Goal: Transaction & Acquisition: Purchase product/service

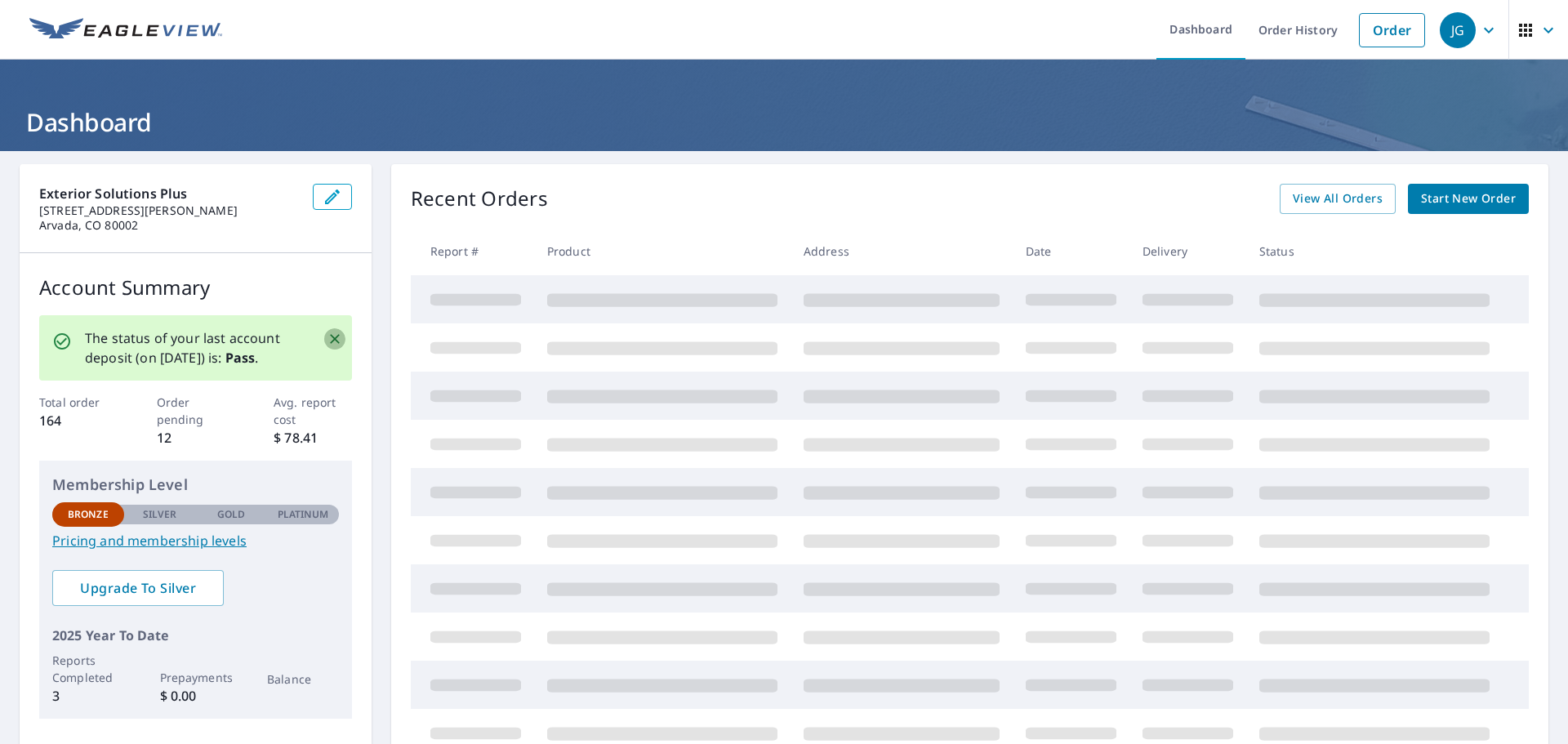
click at [327, 338] on icon "Close" at bounding box center [335, 339] width 17 height 16
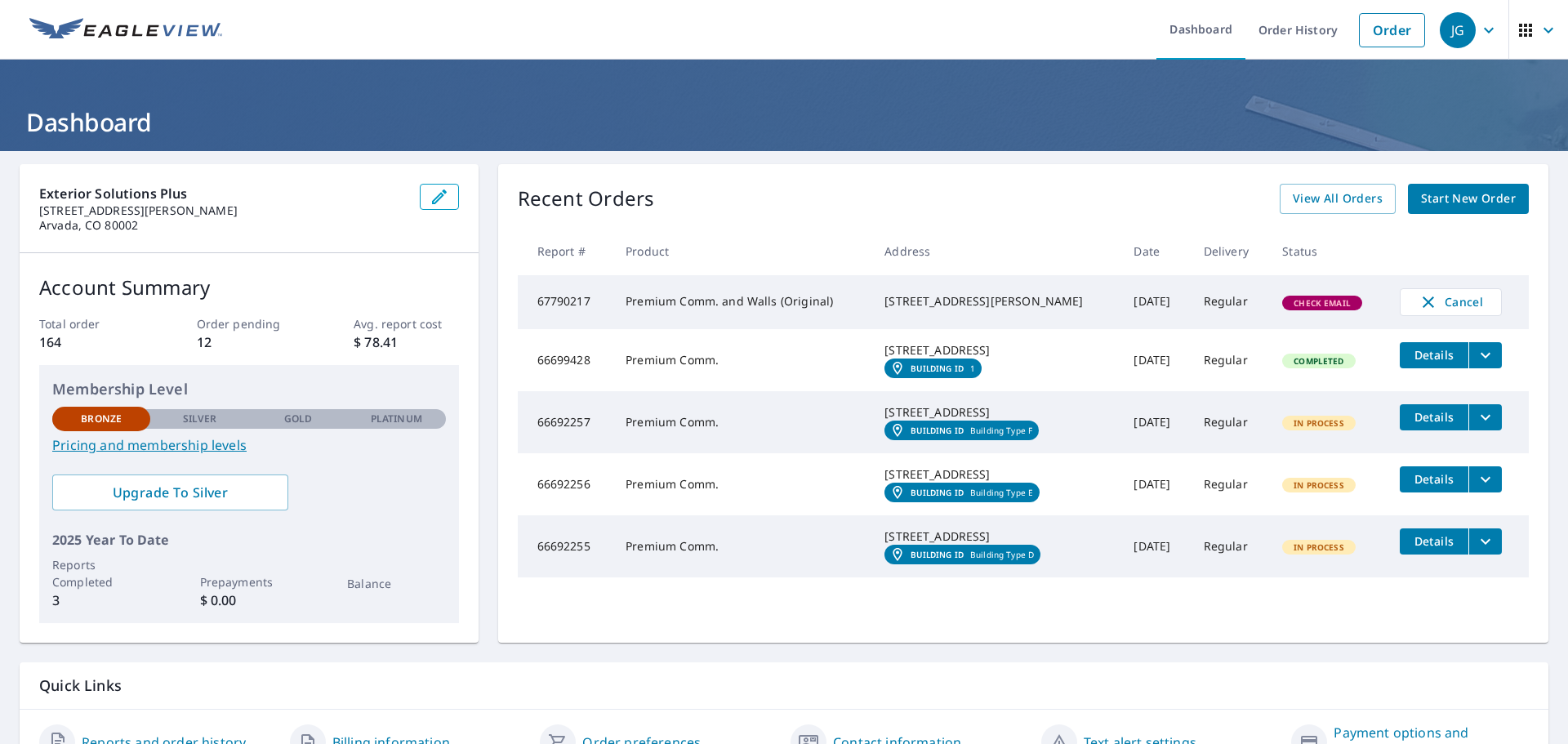
drag, startPoint x: 1037, startPoint y: 313, endPoint x: 882, endPoint y: 294, distance: 156.2
click at [885, 294] on div "[STREET_ADDRESS][PERSON_NAME]" at bounding box center [996, 301] width 223 height 16
drag, startPoint x: 877, startPoint y: 294, endPoint x: 1031, endPoint y: 315, distance: 155.4
click at [1031, 315] on td "[STREET_ADDRESS][PERSON_NAME]" at bounding box center [996, 301] width 249 height 54
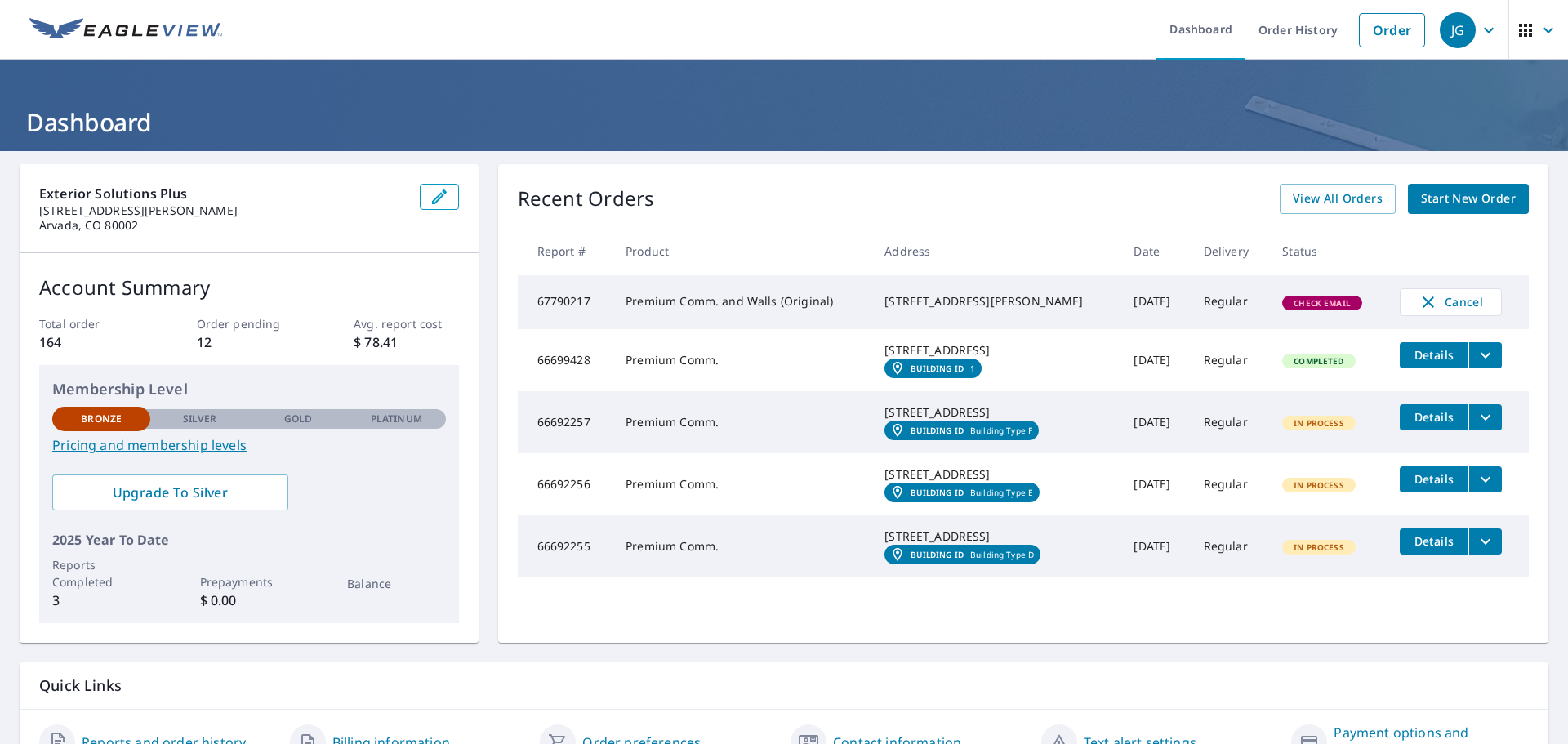
click at [1039, 309] on div "[STREET_ADDRESS][PERSON_NAME]" at bounding box center [996, 301] width 223 height 16
drag, startPoint x: 1041, startPoint y: 313, endPoint x: 877, endPoint y: 293, distance: 165.2
click at [877, 293] on td "[STREET_ADDRESS][PERSON_NAME]" at bounding box center [996, 301] width 249 height 54
copy div "[STREET_ADDRESS][PERSON_NAME]"
click at [166, 36] on img at bounding box center [126, 31] width 193 height 25
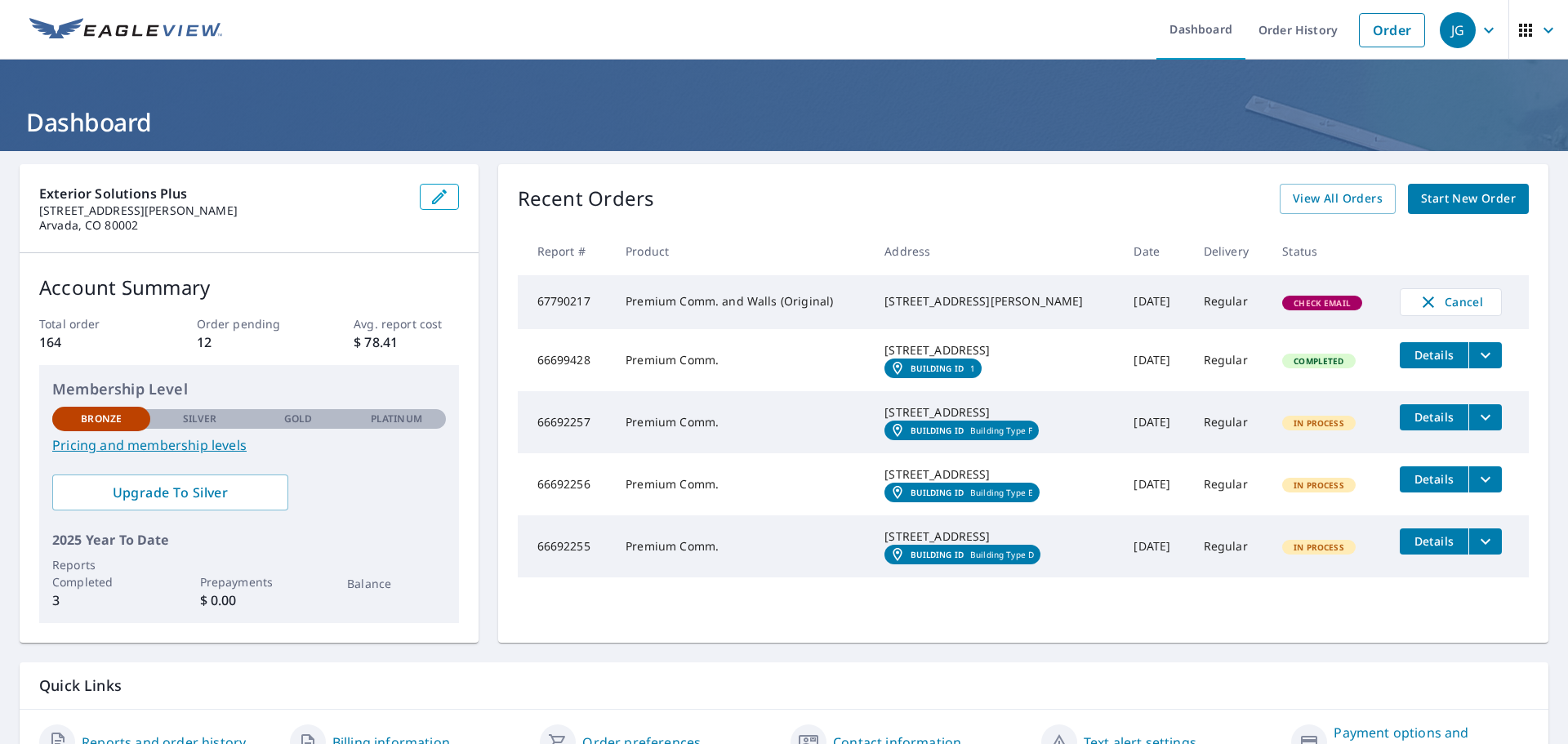
click at [164, 26] on img at bounding box center [126, 31] width 193 height 25
click at [1381, 27] on link "Order" at bounding box center [1392, 31] width 66 height 35
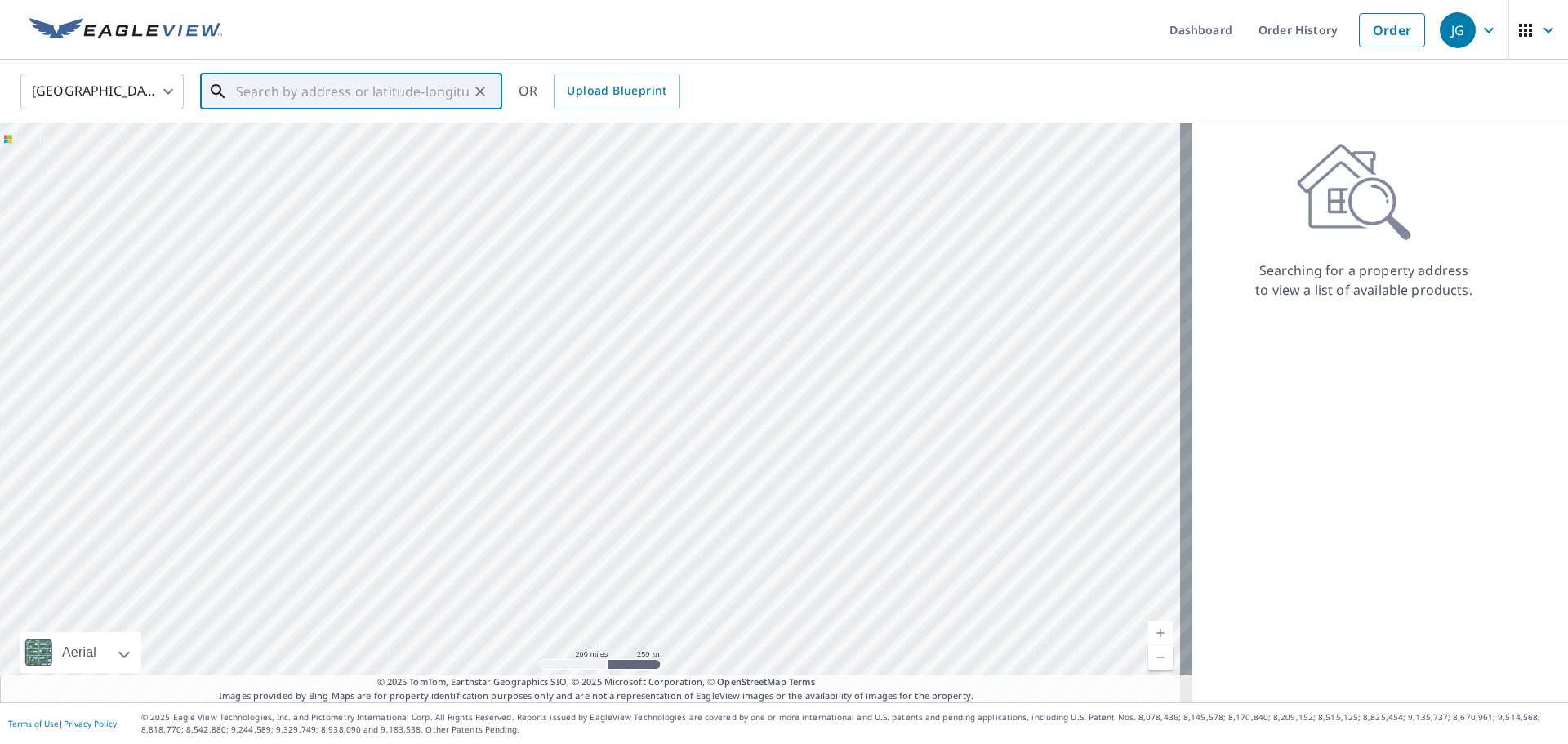
click at [381, 99] on input "text" at bounding box center [352, 91] width 233 height 45
paste input "[STREET_ADDRESS][PERSON_NAME]"
click at [425, 130] on span "[STREET_ADDRESS][PERSON_NAME]" at bounding box center [361, 139] width 257 height 20
type input "[STREET_ADDRESS][PERSON_NAME]"
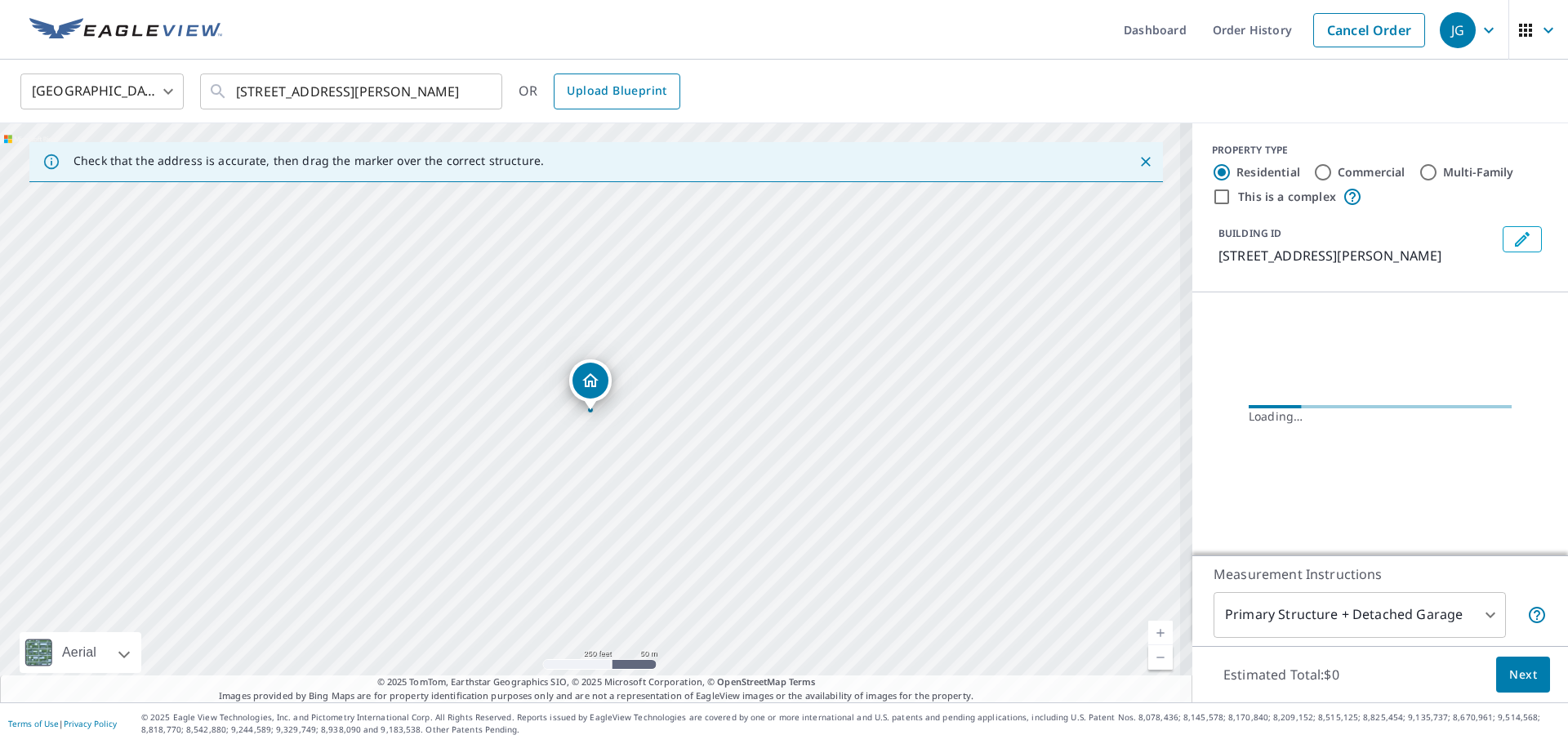
scroll to position [0, 0]
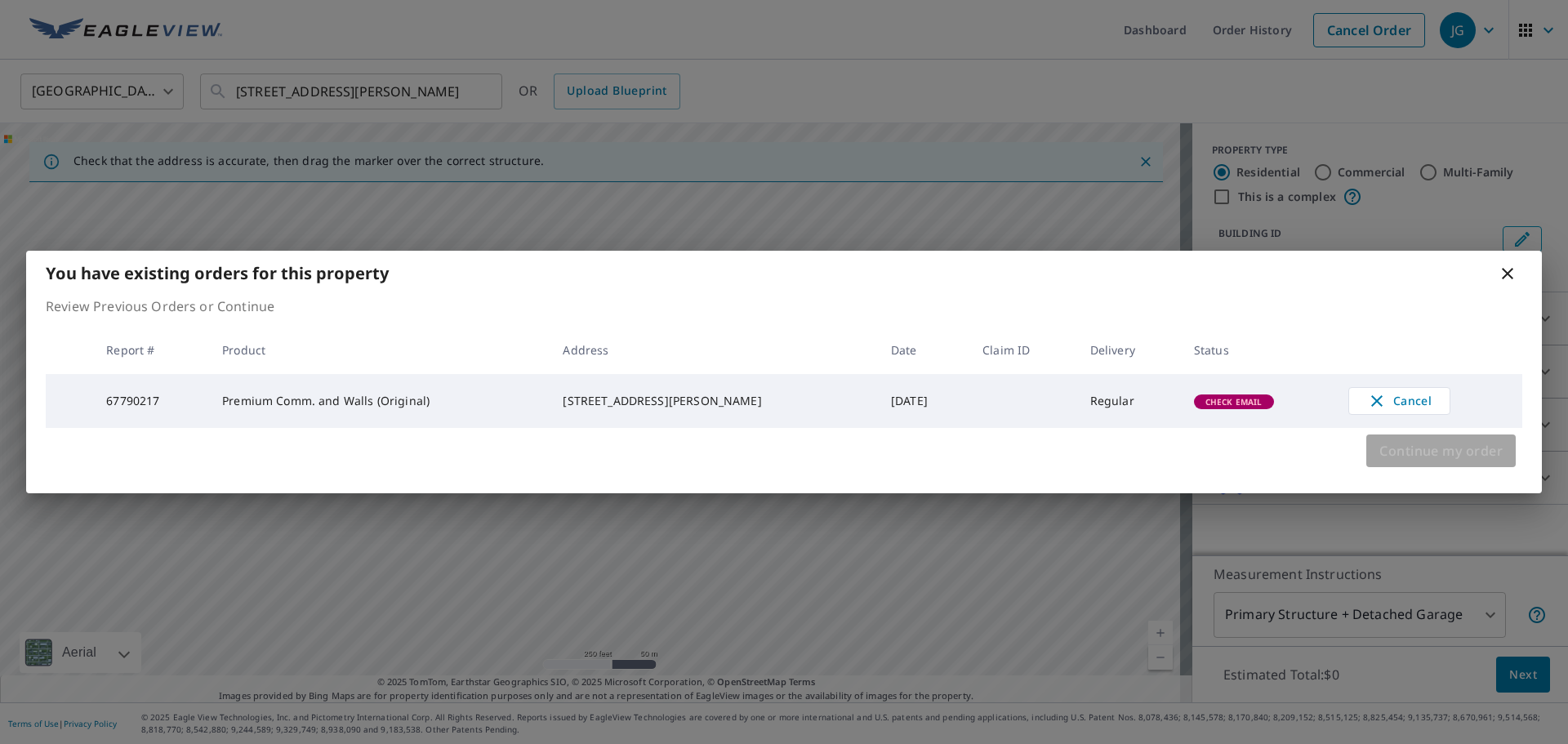
click at [1424, 461] on span "Continue my order" at bounding box center [1440, 450] width 123 height 23
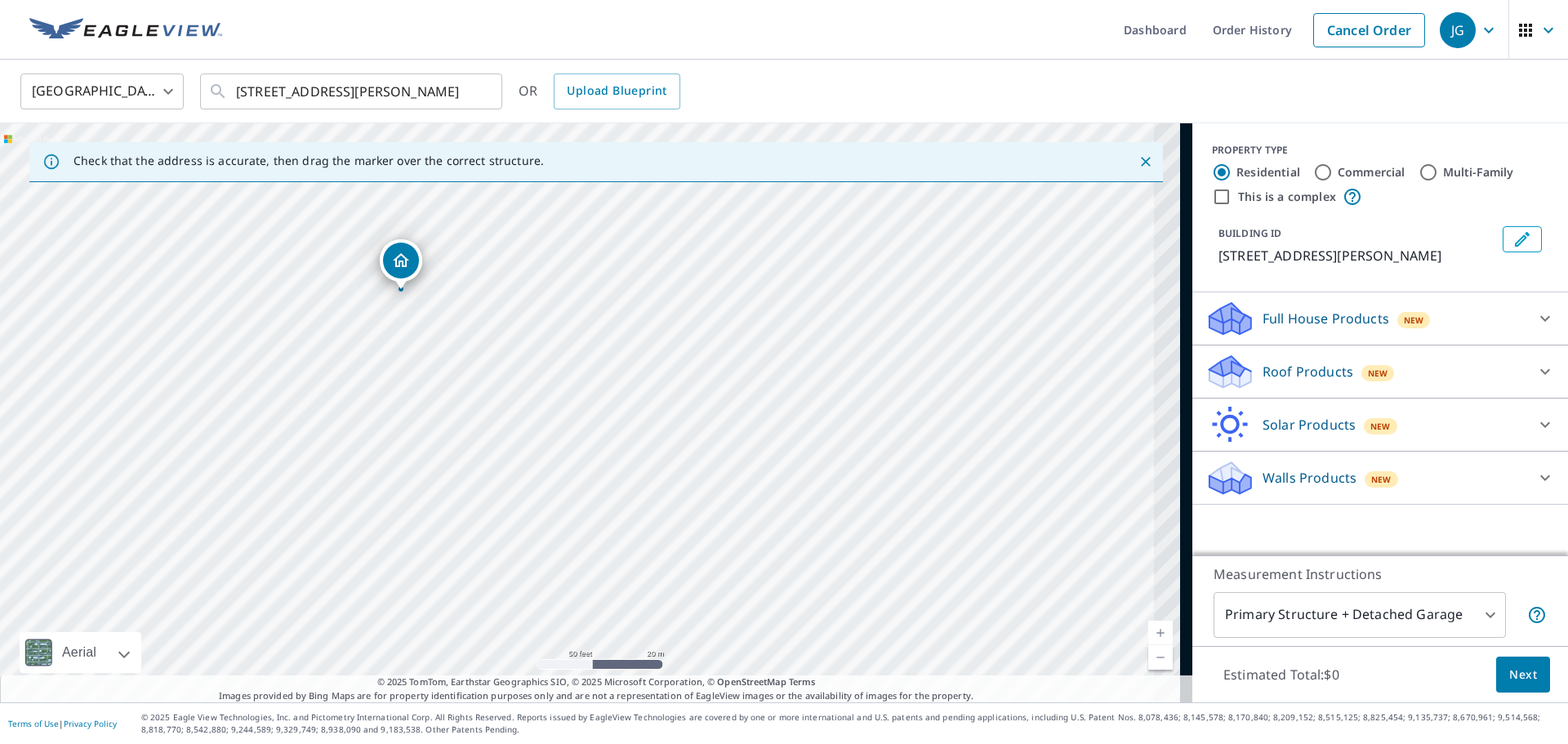
drag, startPoint x: 701, startPoint y: 520, endPoint x: 528, endPoint y: 395, distance: 213.4
click at [528, 395] on div "[STREET_ADDRESS][PERSON_NAME]" at bounding box center [596, 412] width 1193 height 579
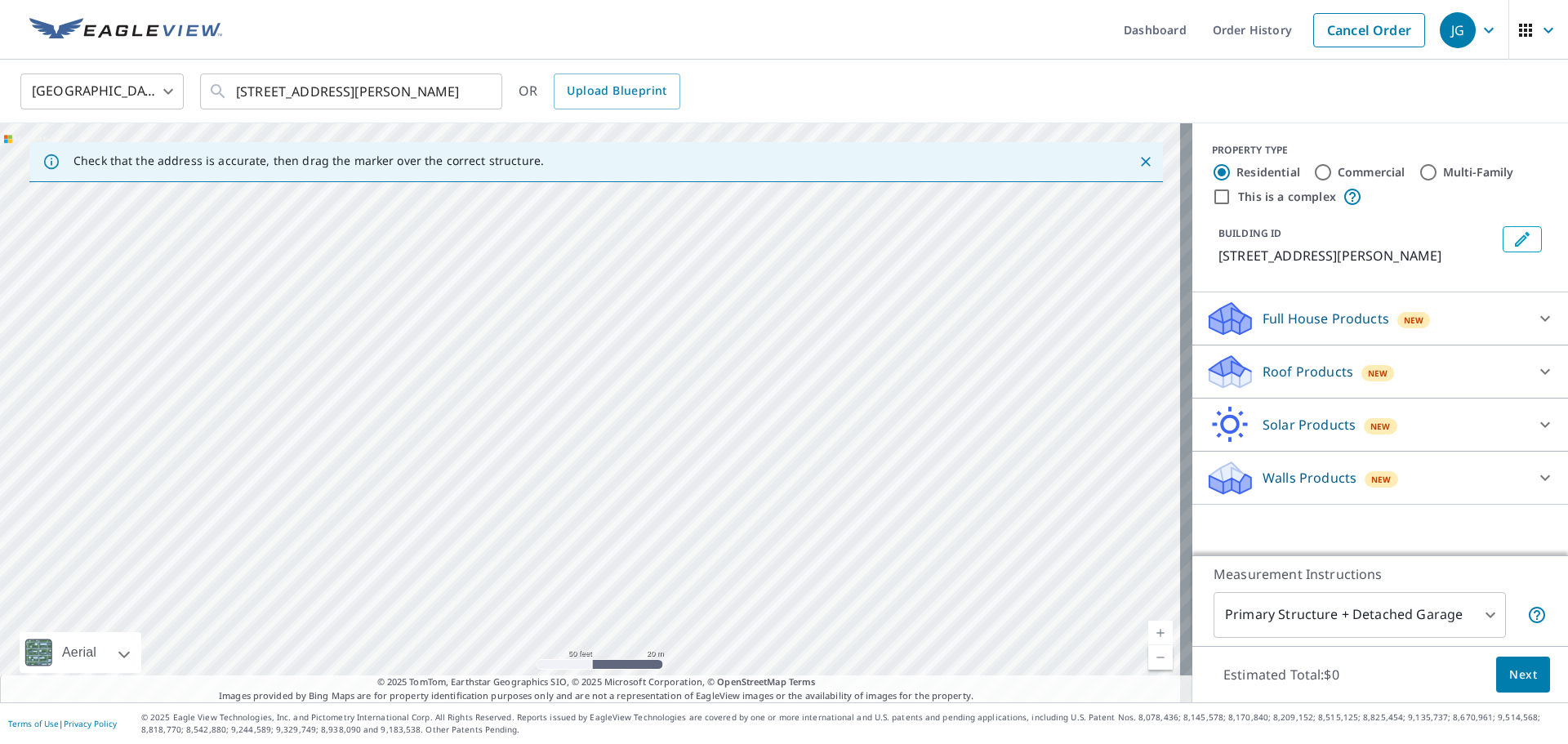
click at [508, 326] on div "[STREET_ADDRESS][PERSON_NAME]" at bounding box center [596, 412] width 1193 height 579
drag, startPoint x: 859, startPoint y: 500, endPoint x: 602, endPoint y: 365, distance: 290.3
click at [602, 365] on div "[STREET_ADDRESS][PERSON_NAME]" at bounding box center [596, 412] width 1193 height 579
click at [684, 424] on div "[STREET_ADDRESS][PERSON_NAME]" at bounding box center [596, 412] width 1193 height 579
drag, startPoint x: 711, startPoint y: 366, endPoint x: 682, endPoint y: 405, distance: 48.6
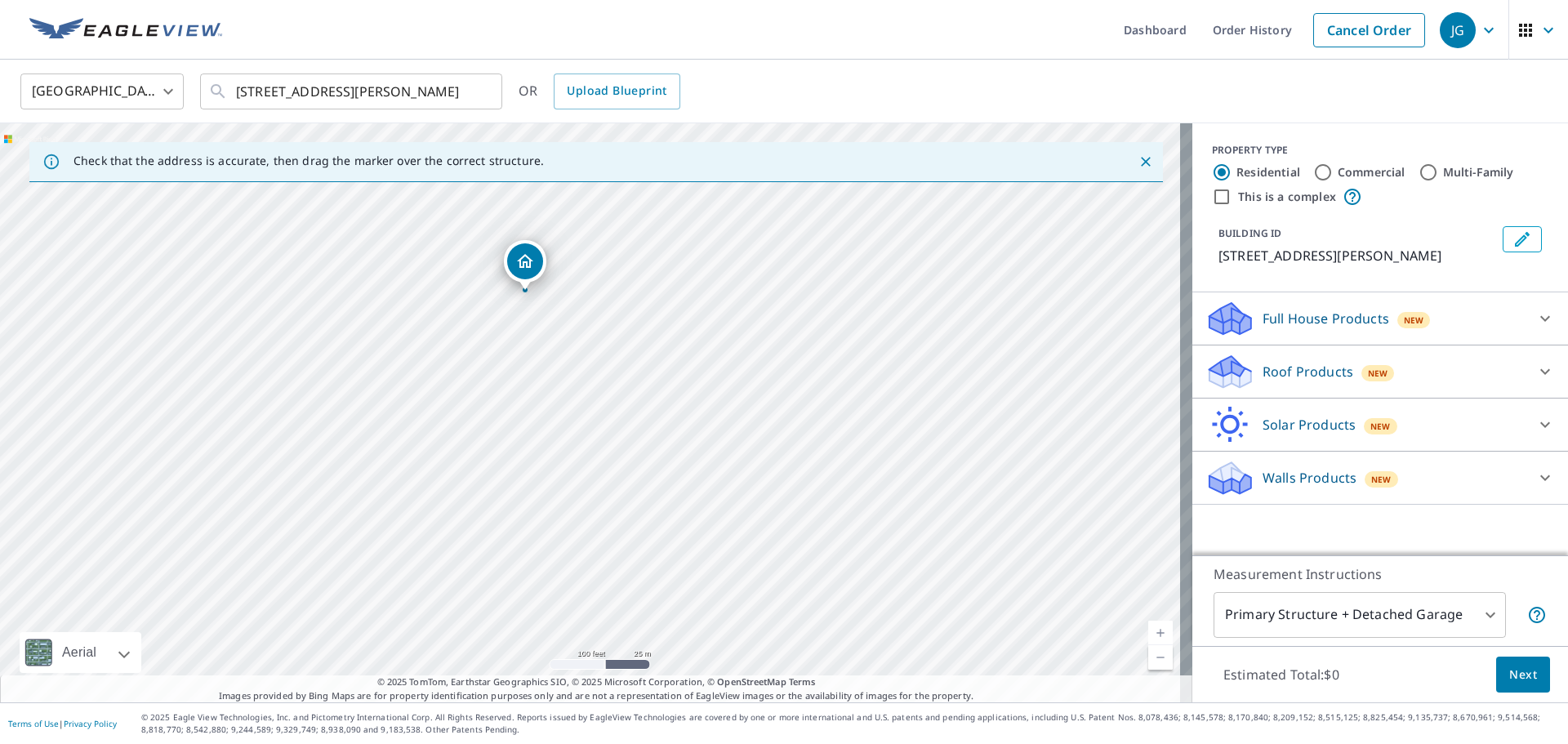
click at [682, 405] on div "[STREET_ADDRESS][PERSON_NAME]" at bounding box center [596, 412] width 1193 height 579
click at [1315, 170] on input "Commercial" at bounding box center [1323, 172] width 20 height 20
radio input "true"
type input "4"
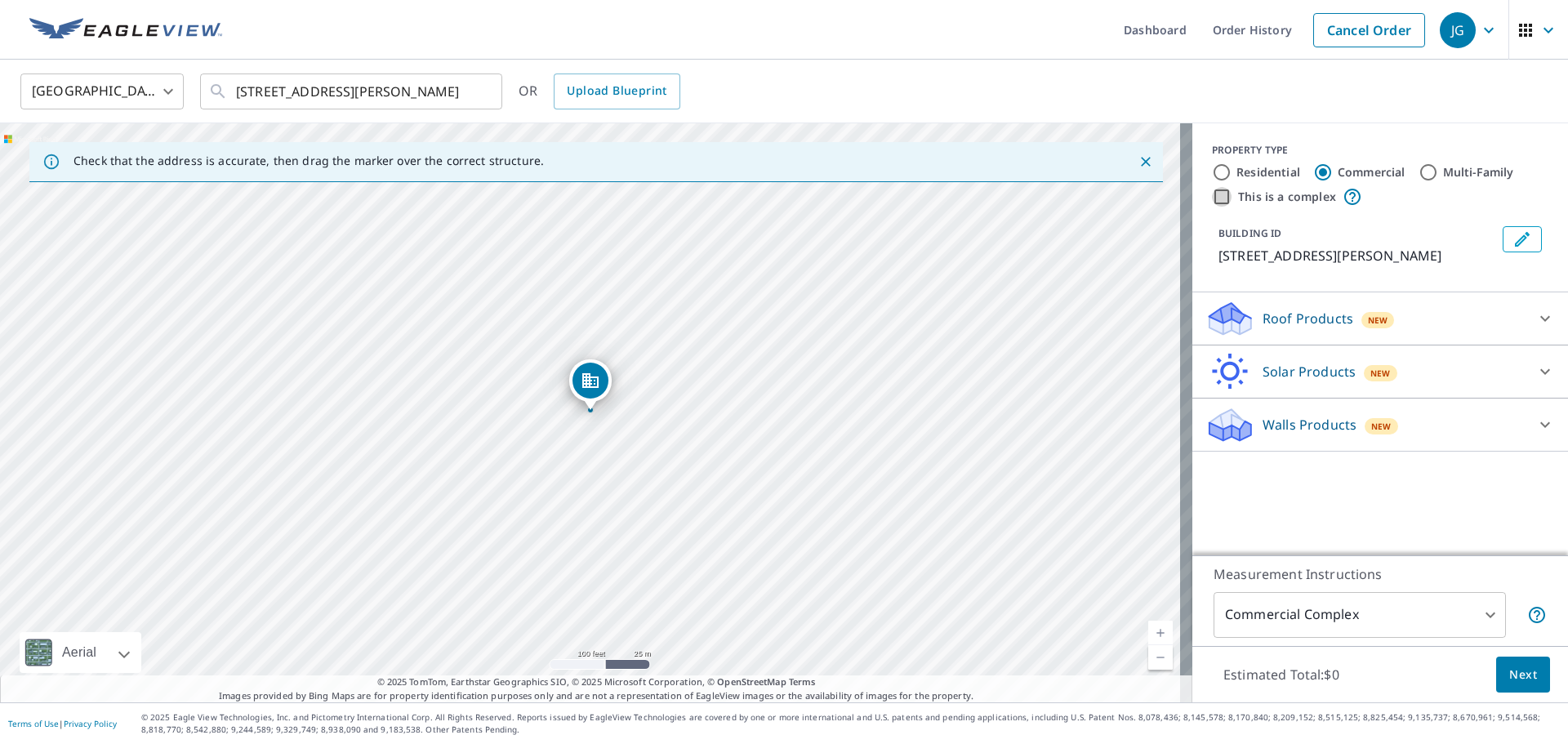
click at [1218, 195] on input "This is a complex" at bounding box center [1222, 197] width 20 height 20
checkbox input "true"
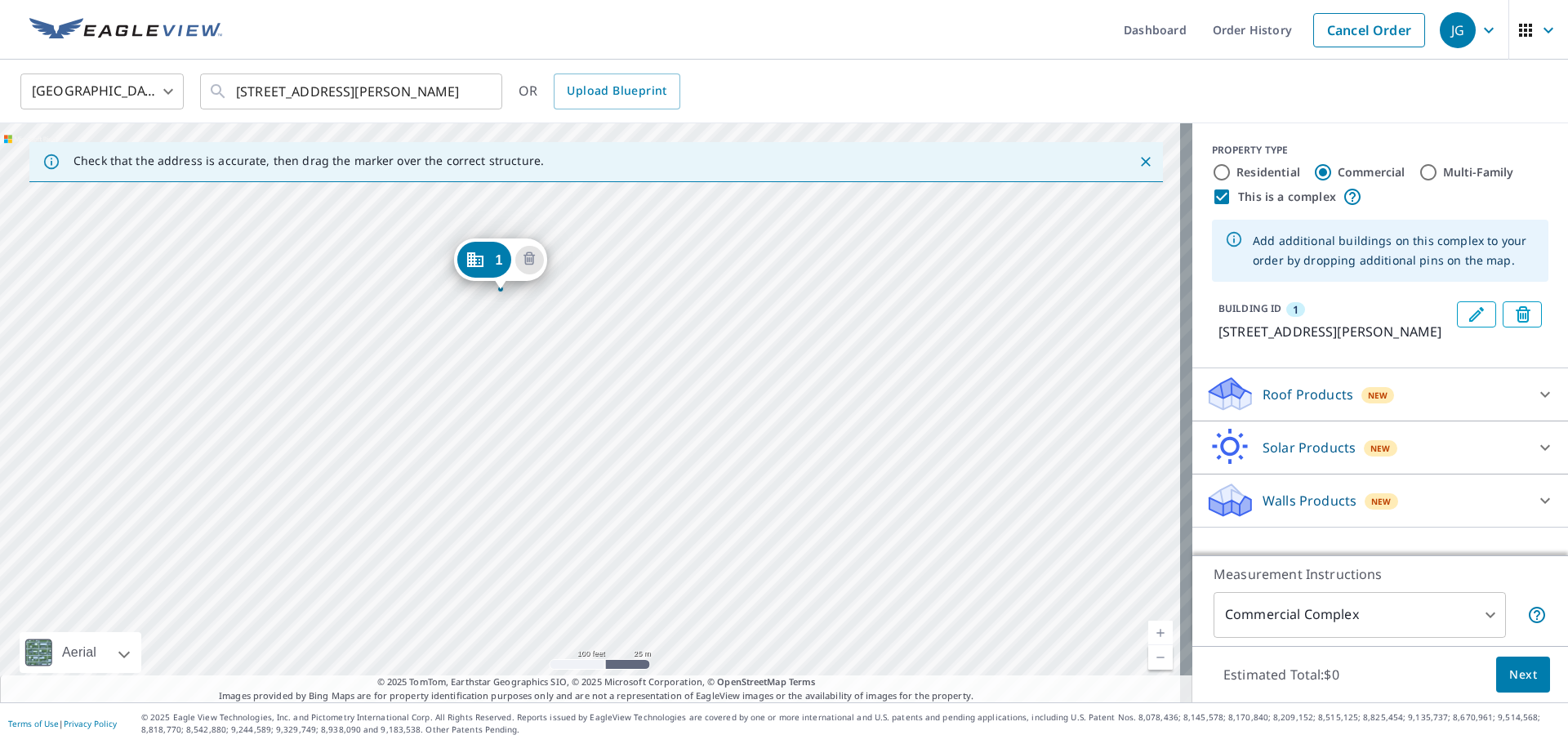
click at [584, 359] on div "1 [STREET_ADDRESS][PERSON_NAME]" at bounding box center [596, 412] width 1193 height 579
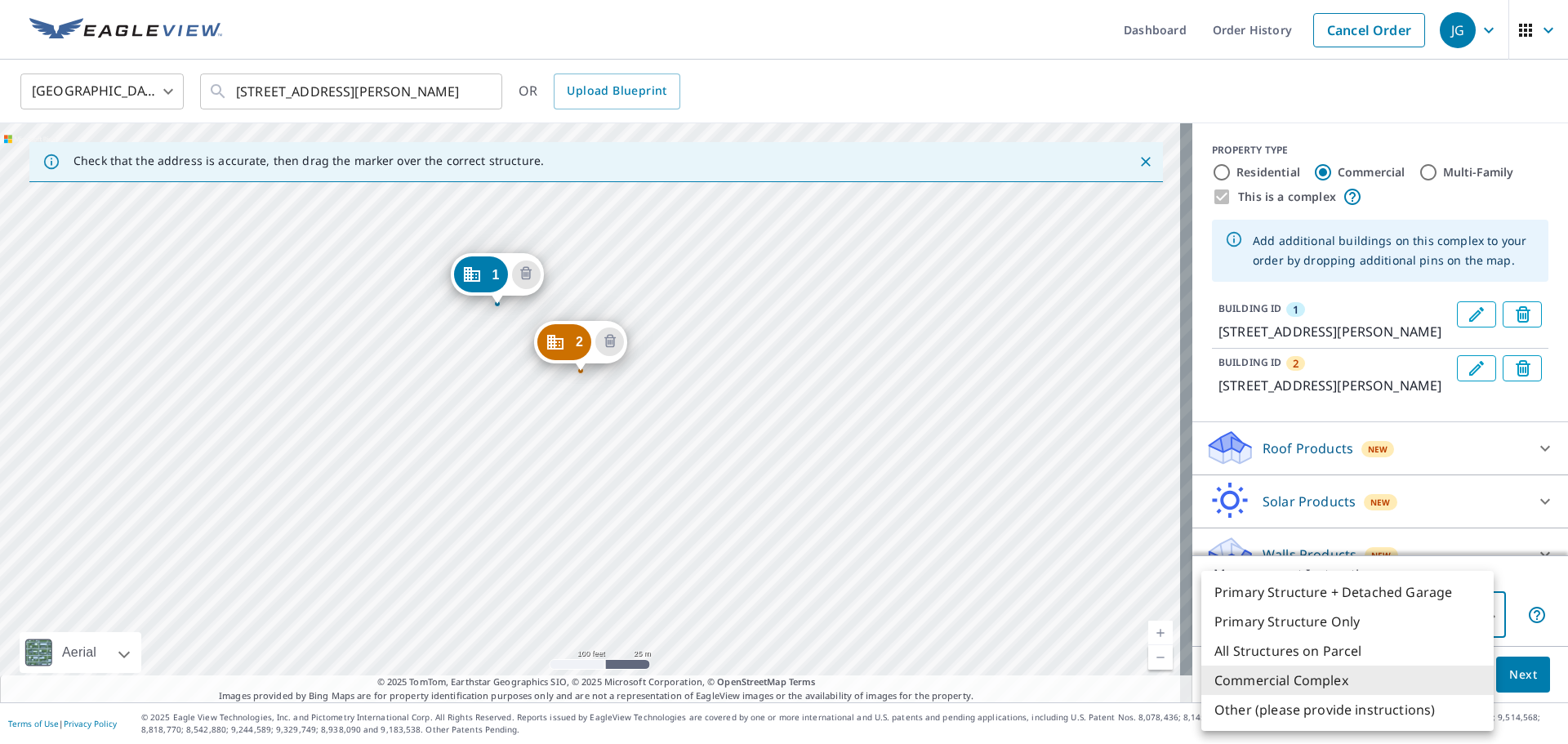
click at [1433, 615] on body "JG JG Dashboard Order History Cancel Order JG [GEOGRAPHIC_DATA] [GEOGRAPHIC_DAT…" at bounding box center [784, 372] width 1568 height 744
click at [1518, 585] on div at bounding box center [784, 372] width 1568 height 744
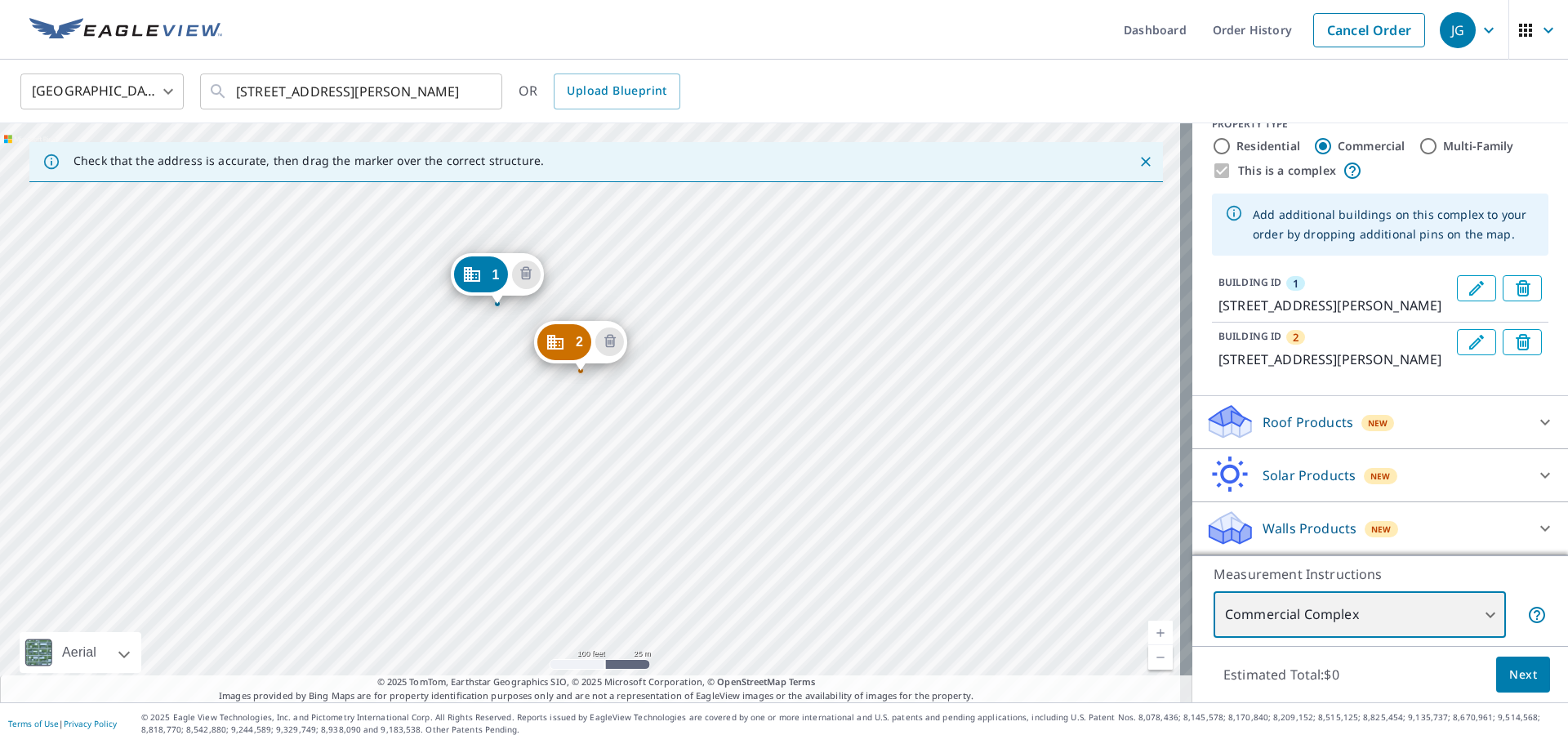
scroll to position [65, 0]
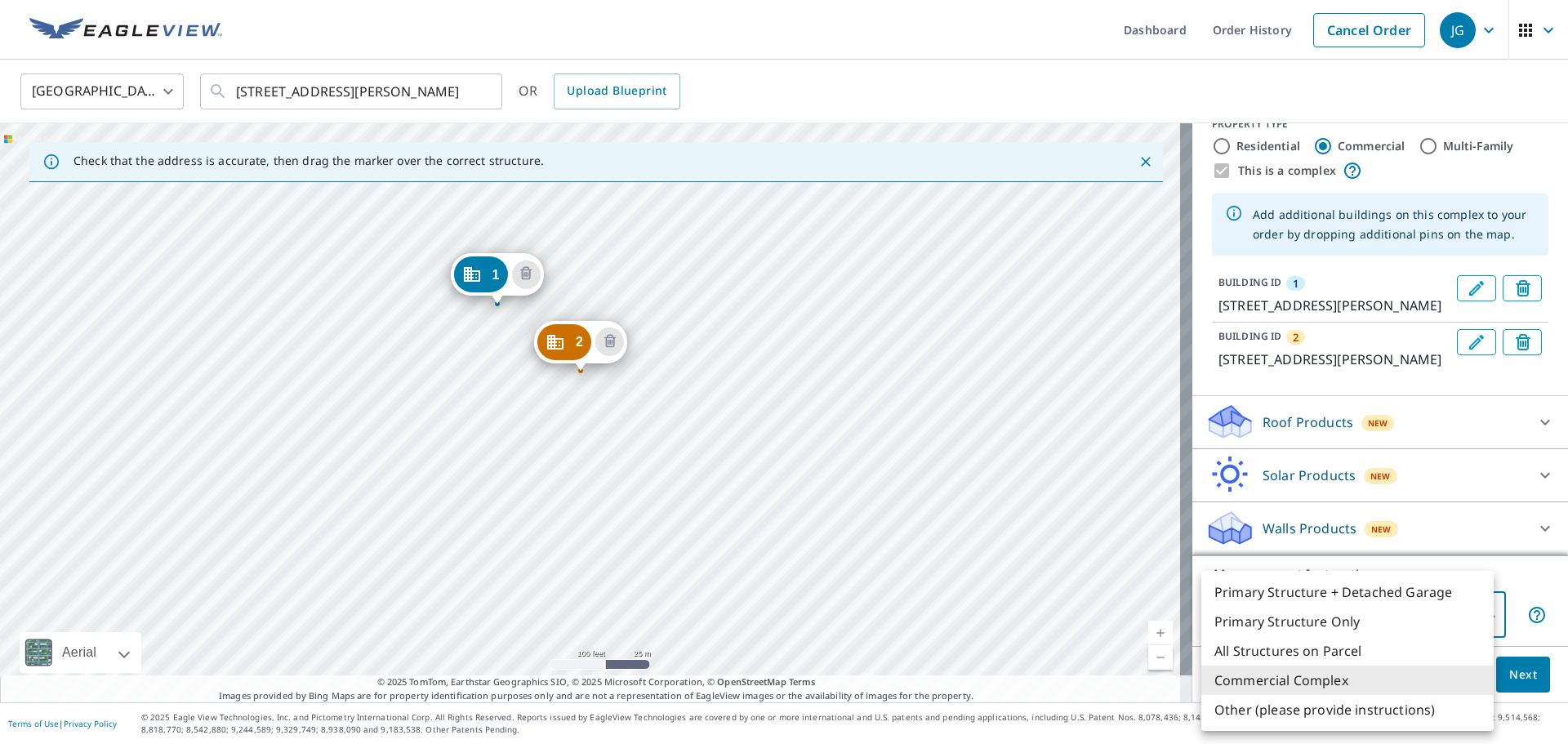
click at [1454, 608] on body "JG JG Dashboard Order History Cancel Order JG [GEOGRAPHIC_DATA] [GEOGRAPHIC_DAT…" at bounding box center [784, 372] width 1568 height 744
click at [1540, 579] on div at bounding box center [784, 372] width 1568 height 744
click at [1475, 620] on body "JG JG Dashboard Order History Cancel Order JG [GEOGRAPHIC_DATA] [GEOGRAPHIC_DAT…" at bounding box center [784, 372] width 1568 height 744
click at [1523, 567] on div at bounding box center [784, 372] width 1568 height 744
